Goal: Navigation & Orientation: Understand site structure

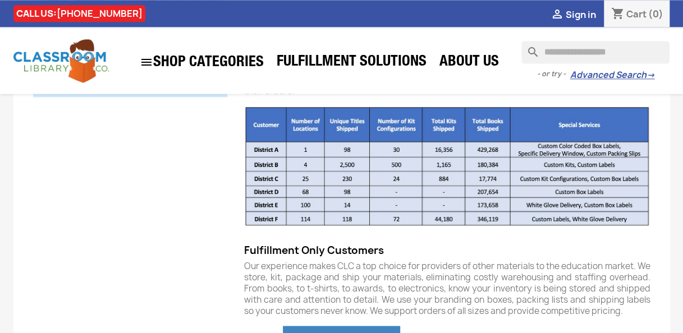
scroll to position [948, 0]
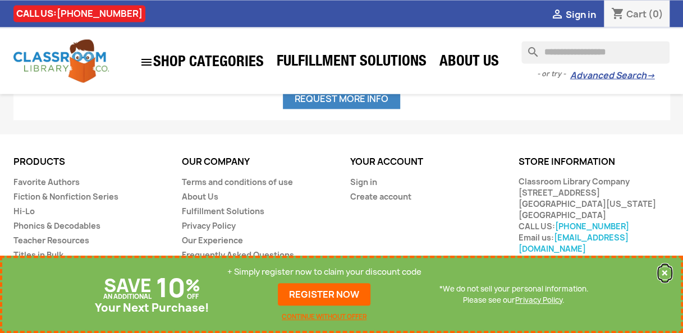
click at [668, 269] on button "×" at bounding box center [664, 272] width 15 height 13
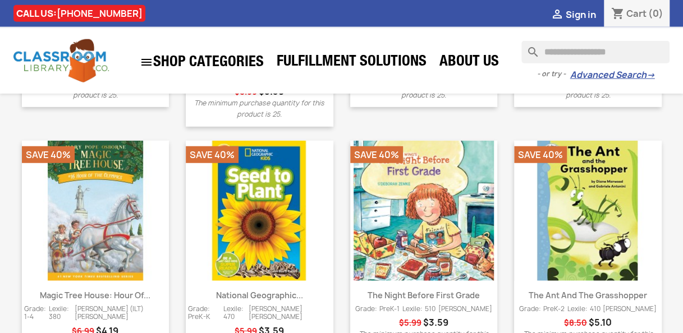
scroll to position [1594, 0]
